Goal: Information Seeking & Learning: Learn about a topic

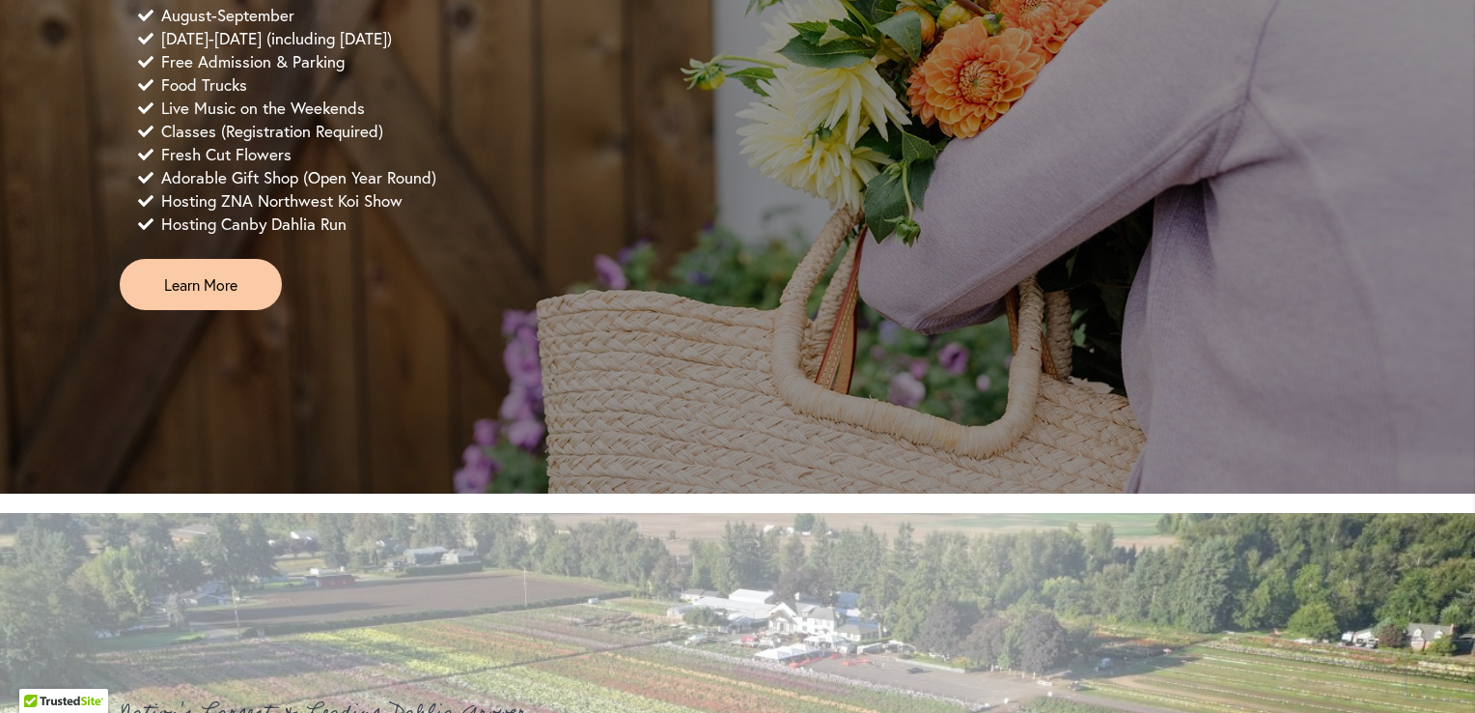
scroll to position [1641, 0]
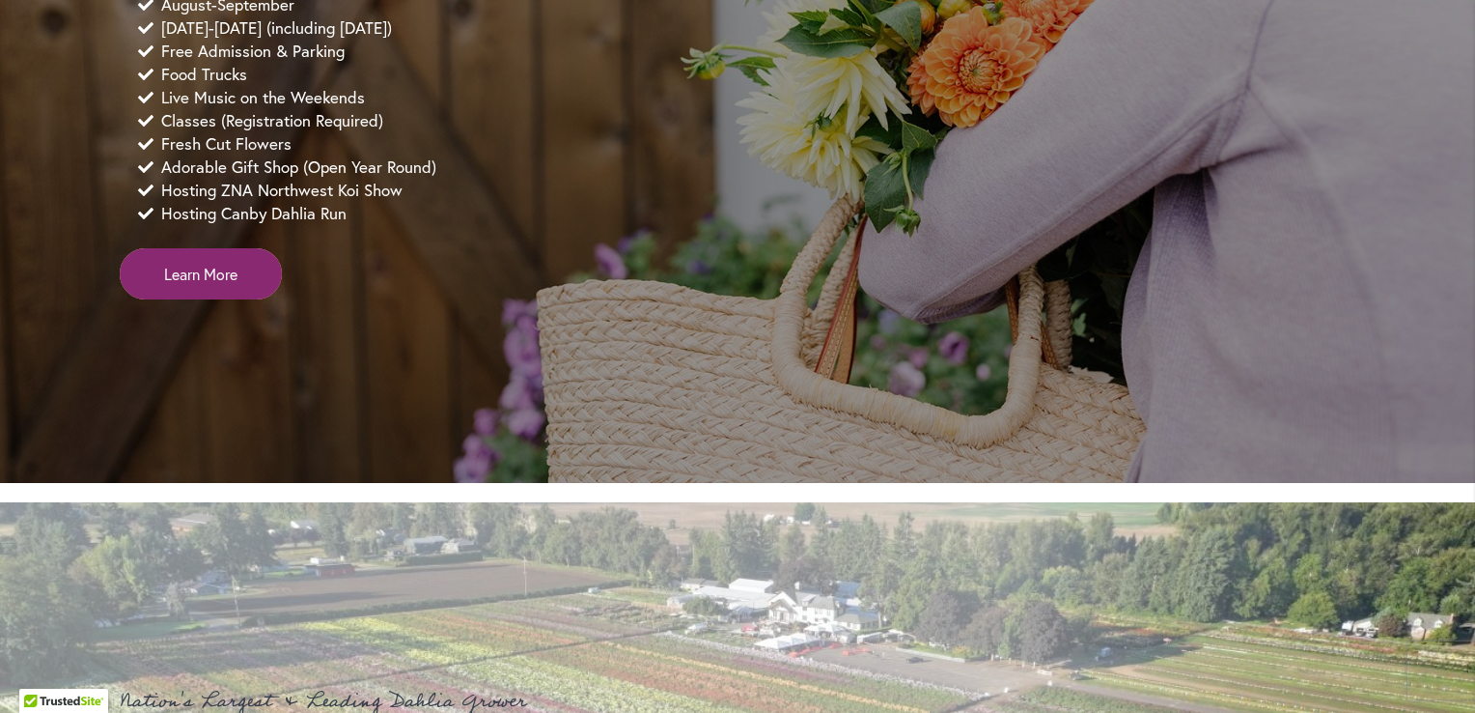
click at [196, 285] on span "Learn More" at bounding box center [200, 274] width 73 height 22
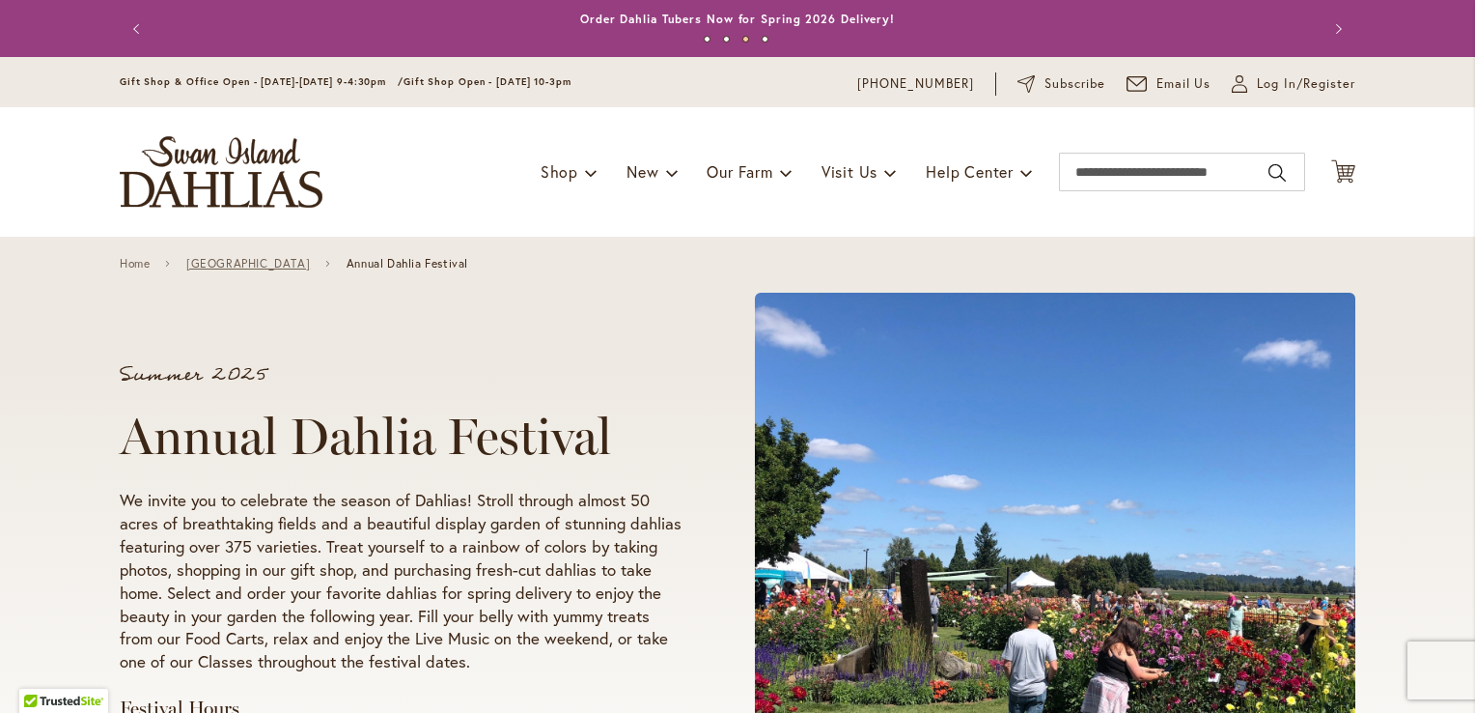
click at [236, 262] on link "[GEOGRAPHIC_DATA]" at bounding box center [248, 264] width 124 height 14
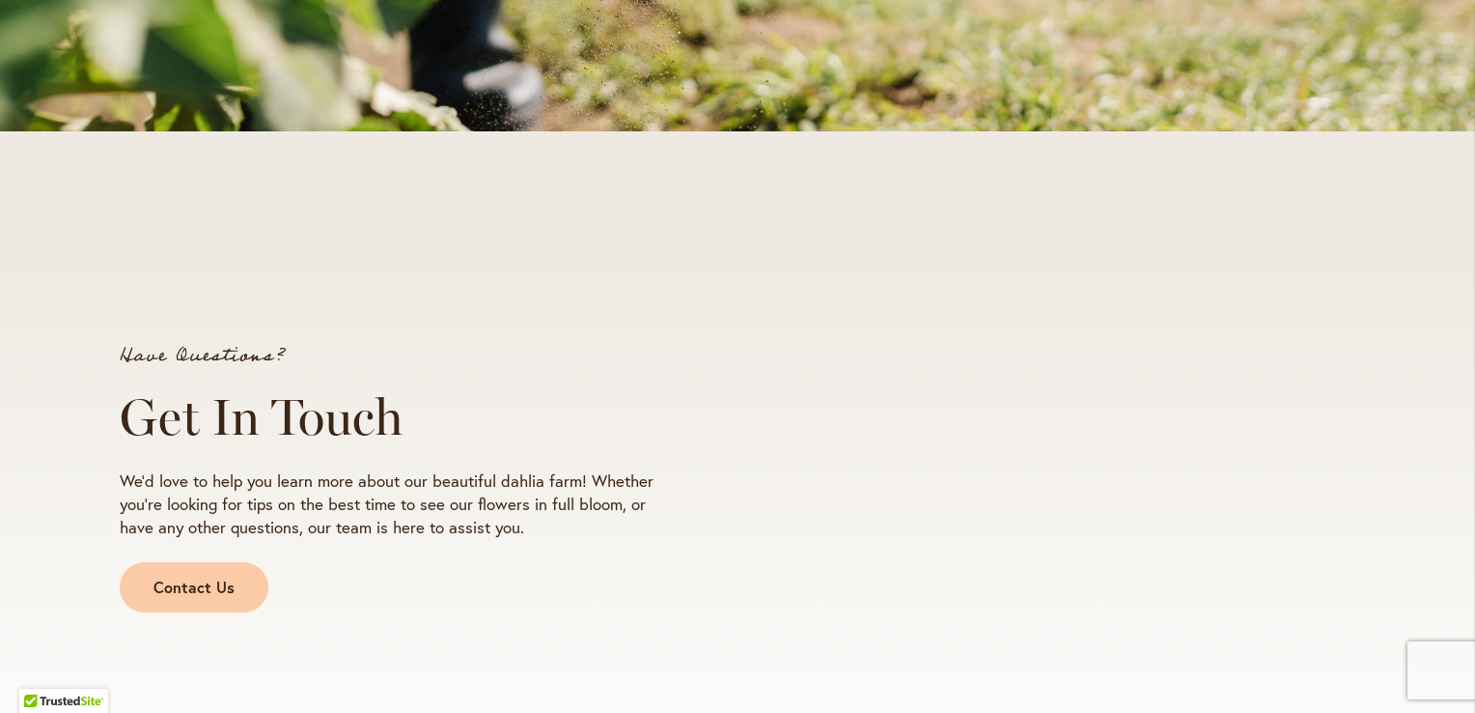
scroll to position [1227, 0]
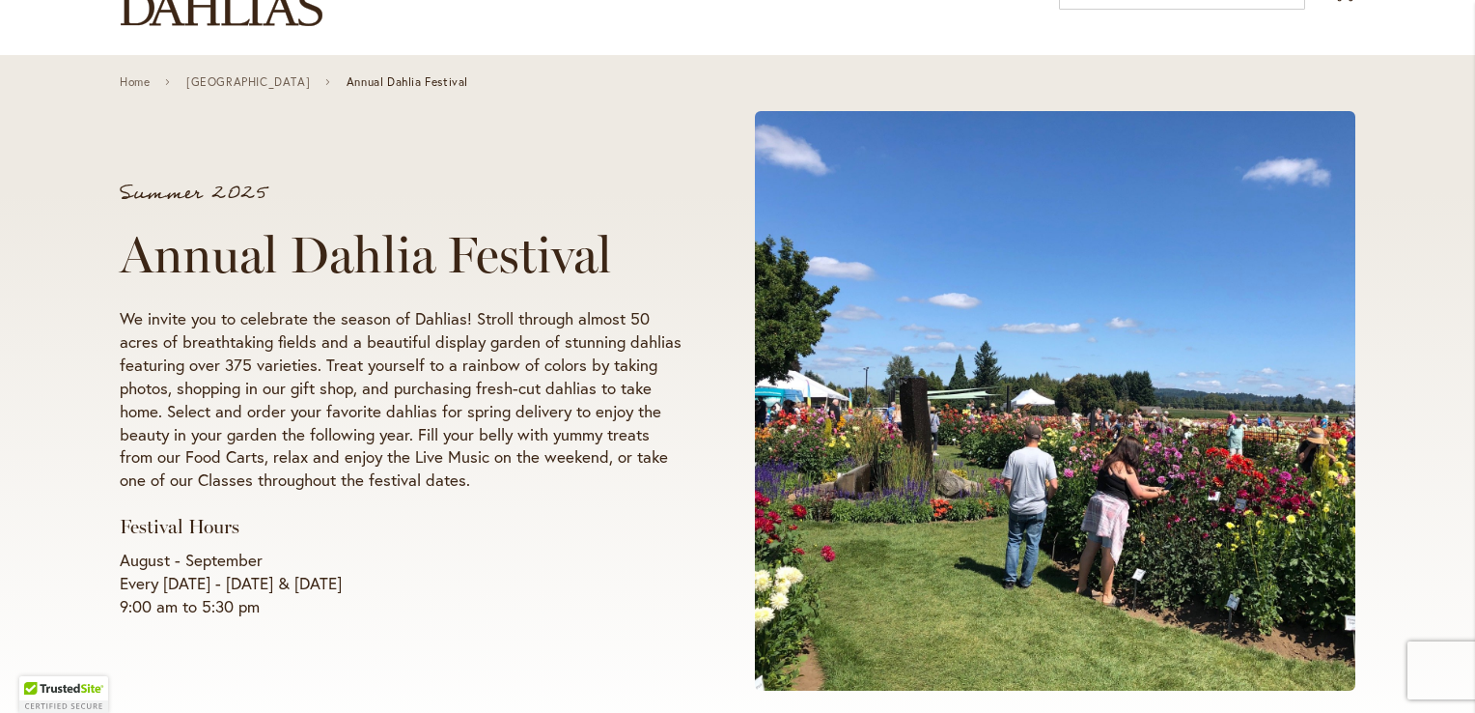
scroll to position [193, 0]
